Goal: Information Seeking & Learning: Check status

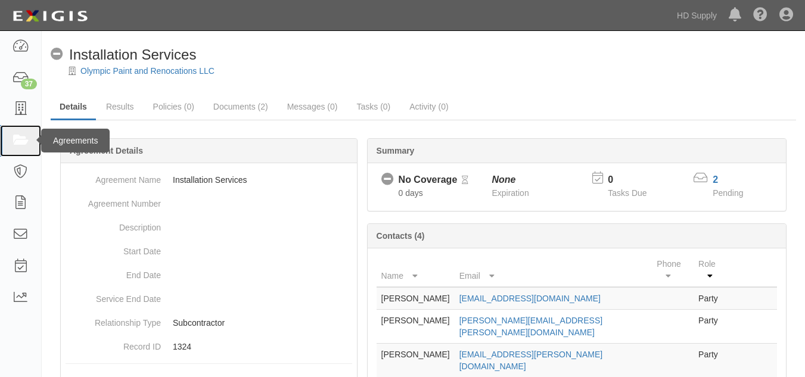
click at [17, 138] on icon at bounding box center [20, 141] width 17 height 14
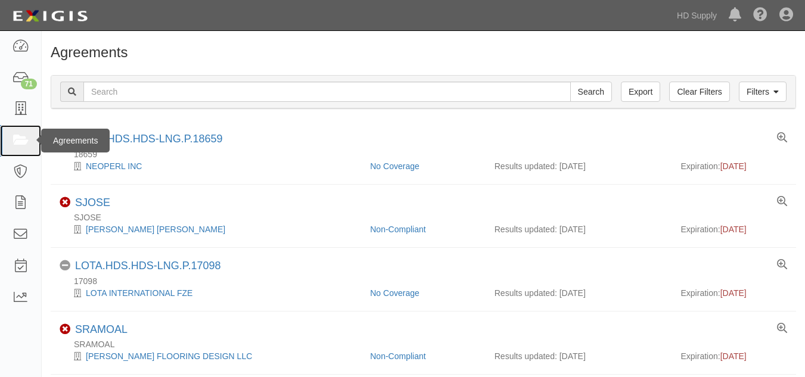
click at [15, 154] on link at bounding box center [20, 141] width 41 height 32
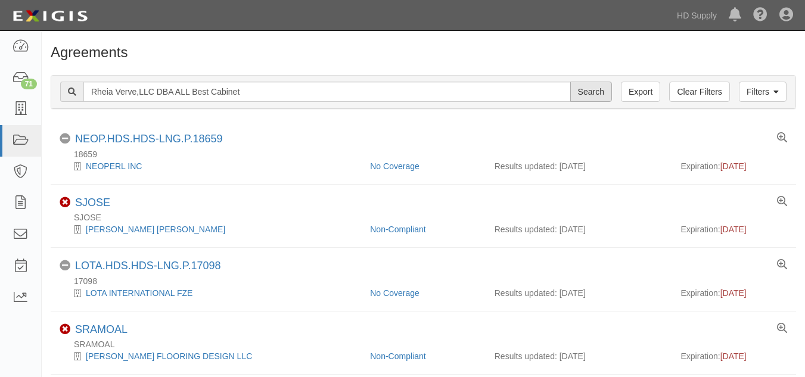
type input "Rheia Verve,LLC DBA ALL Best Cabinet"
click at [584, 86] on input "Search" at bounding box center [591, 92] width 42 height 20
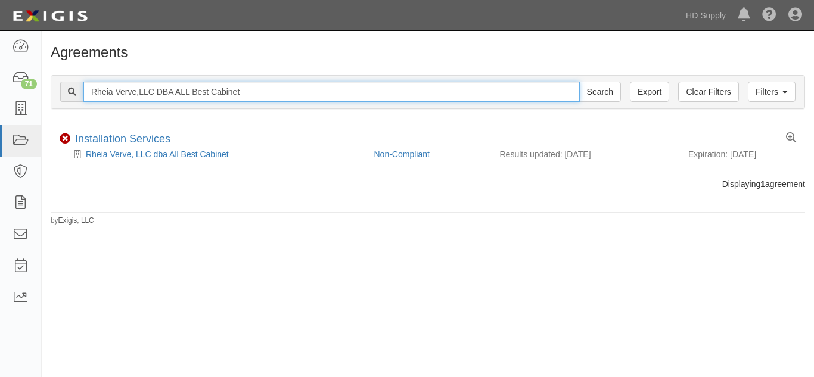
click at [257, 96] on input "Rheia Verve,LLC DBA ALL Best Cabinet" at bounding box center [331, 92] width 496 height 20
type input "R"
paste input "Stone Systems of Raleigh"
type input "Stone Systems of Raleigh"
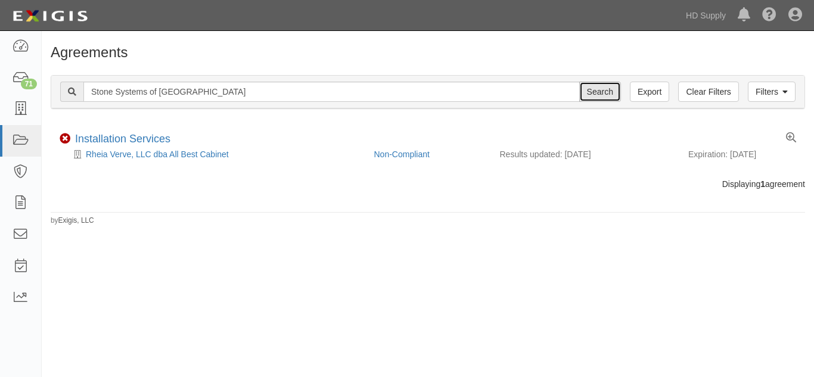
click at [605, 91] on input "Search" at bounding box center [600, 92] width 42 height 20
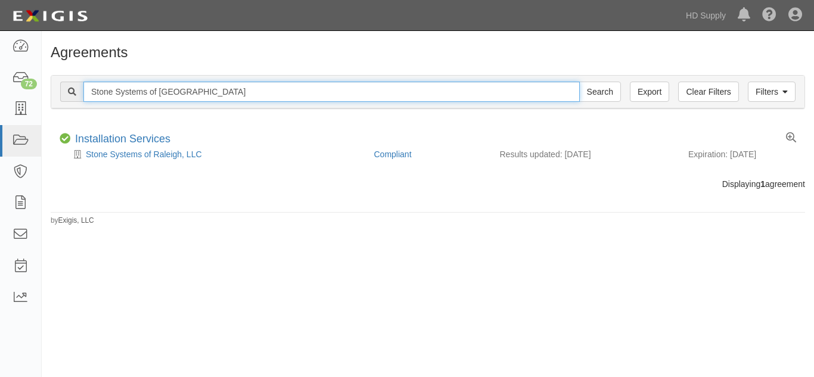
click at [196, 92] on input "Stone Systems of Raleigh" at bounding box center [331, 92] width 496 height 20
type input "S"
paste input "[US_STATE] Home Installers"
click at [196, 92] on input "[US_STATE] Home Installers" at bounding box center [331, 92] width 496 height 20
type input "[US_STATE] Home Installers"
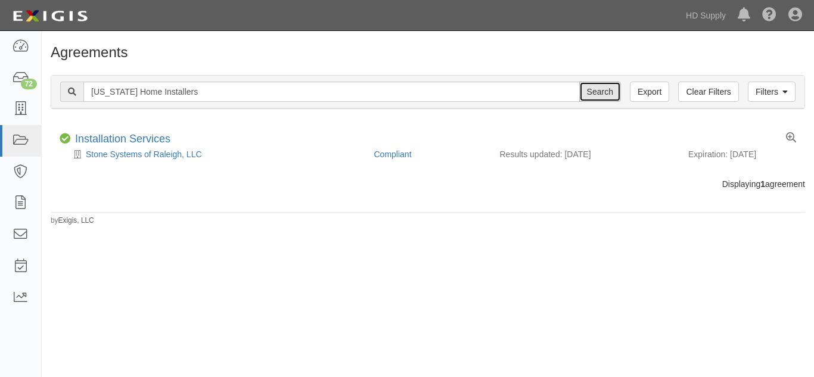
click at [591, 95] on input "Search" at bounding box center [600, 92] width 42 height 20
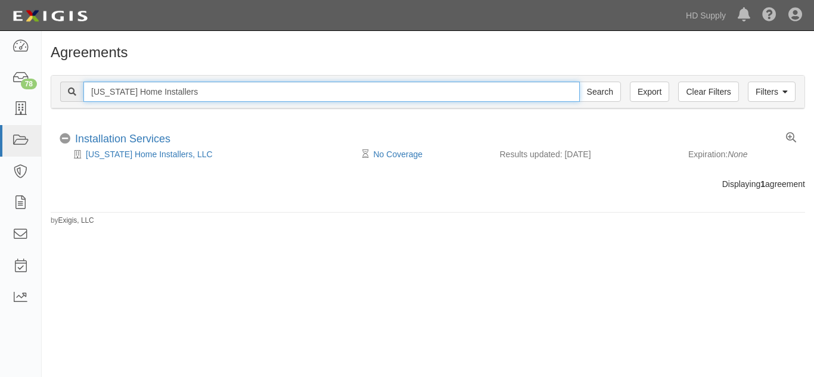
click at [270, 91] on input "[US_STATE] Home Installers" at bounding box center [331, 92] width 496 height 20
type input "T"
paste input "TNZ services LLC"
type input "TNZ services LLC"
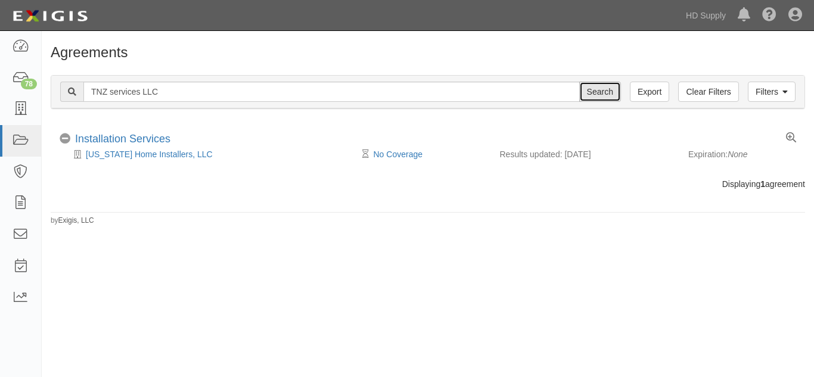
click at [606, 95] on input "Search" at bounding box center [600, 92] width 42 height 20
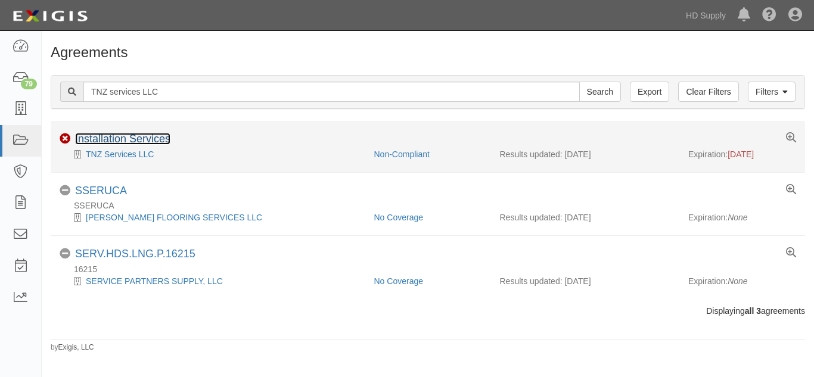
click at [100, 141] on link "Installation Services" at bounding box center [122, 139] width 95 height 12
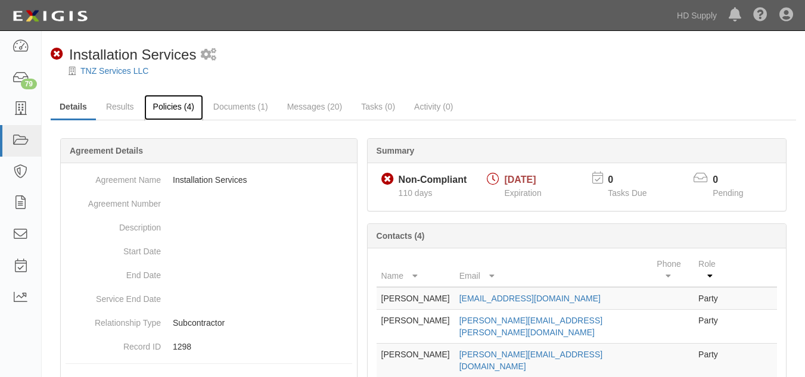
click at [178, 104] on link "Policies (4)" at bounding box center [173, 108] width 59 height 26
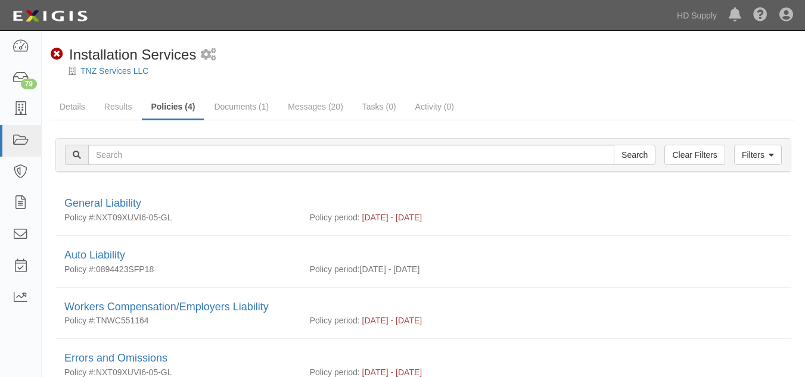
click at [235, 116] on link "Documents (1)" at bounding box center [241, 107] width 73 height 24
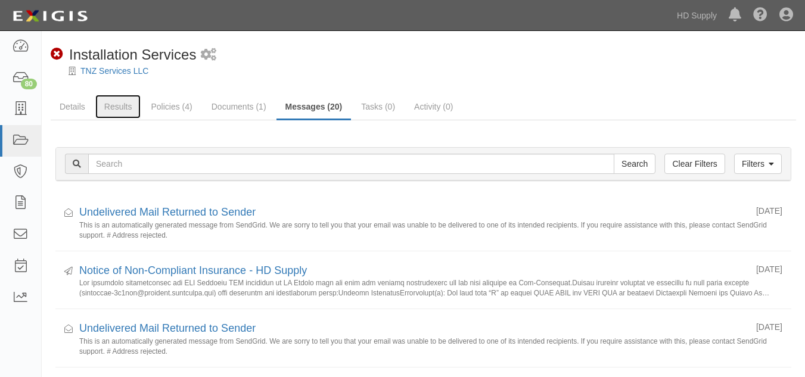
click at [122, 110] on link "Results" at bounding box center [118, 107] width 46 height 24
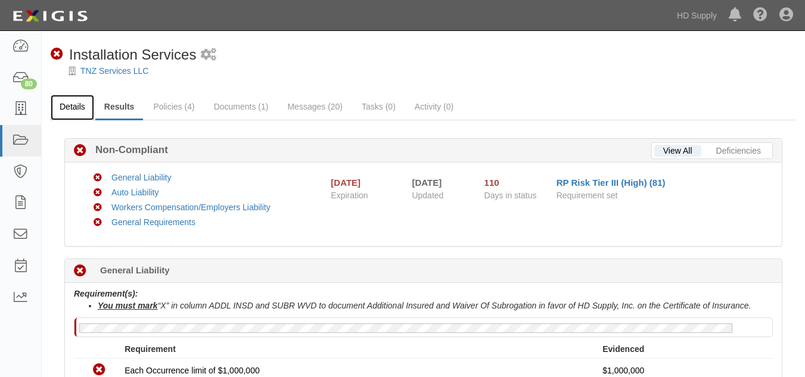
click at [65, 102] on link "Details" at bounding box center [72, 108] width 43 height 26
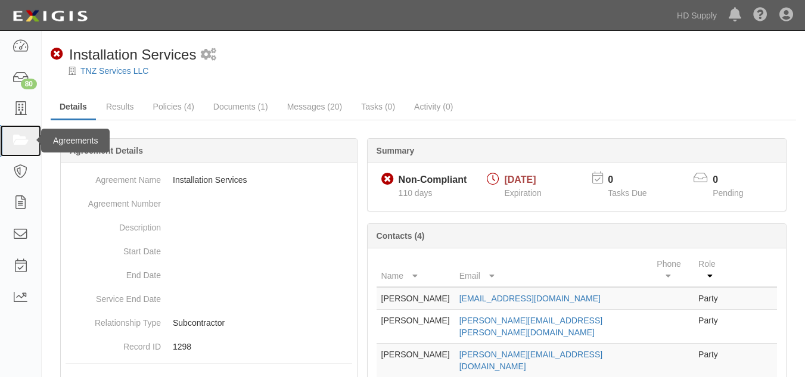
click at [23, 137] on icon at bounding box center [20, 141] width 17 height 14
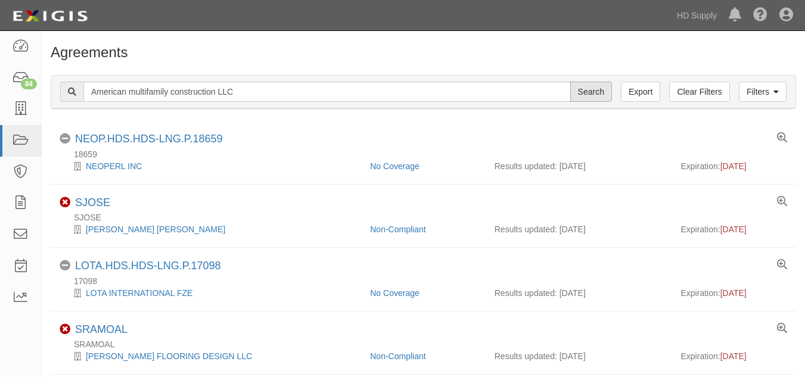
type input "American multifamily construction LLC"
click at [584, 91] on input "Search" at bounding box center [591, 92] width 42 height 20
